Goal: Transaction & Acquisition: Purchase product/service

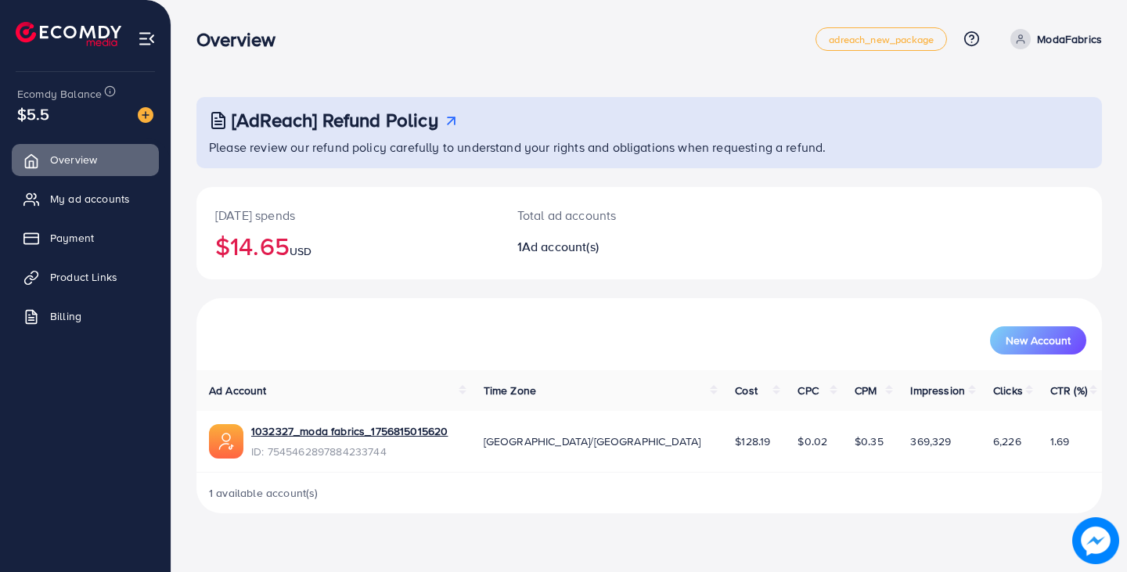
click at [132, 232] on link "Payment" at bounding box center [85, 237] width 147 height 31
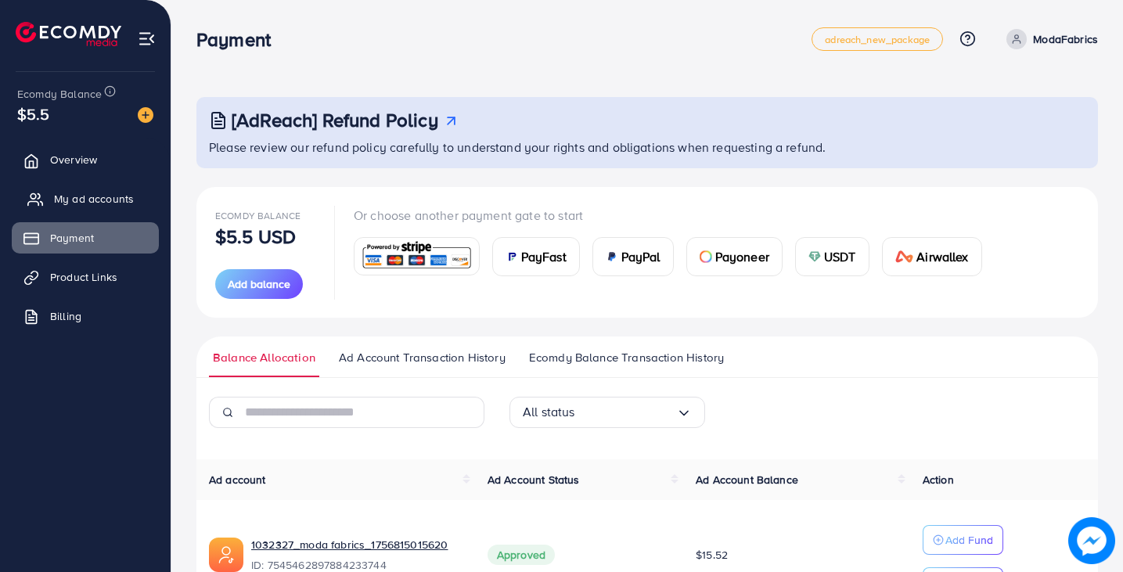
click at [110, 199] on span "My ad accounts" at bounding box center [94, 199] width 80 height 16
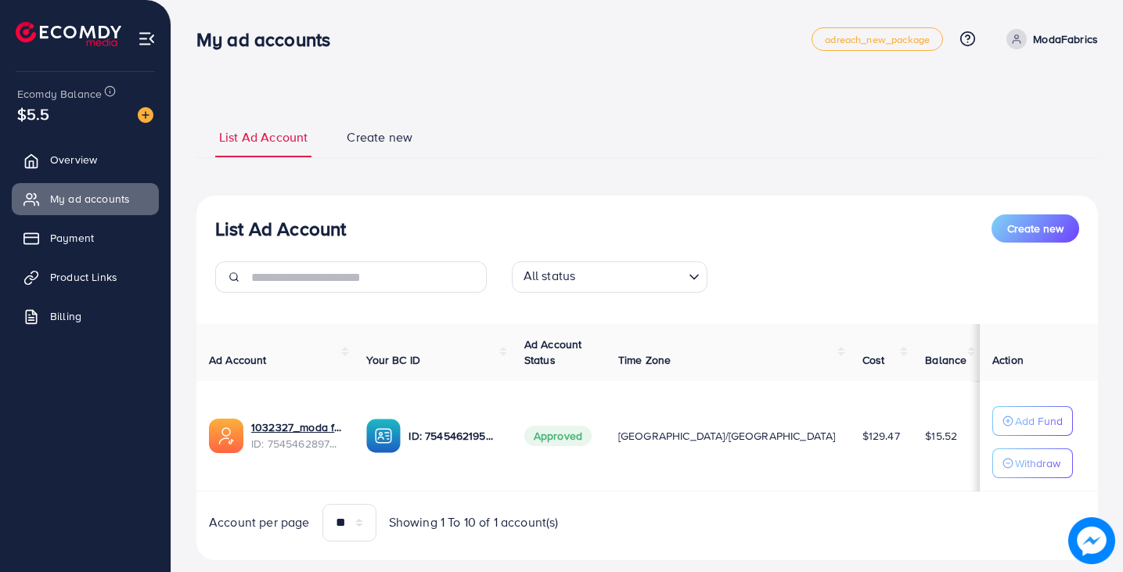
scroll to position [32, 0]
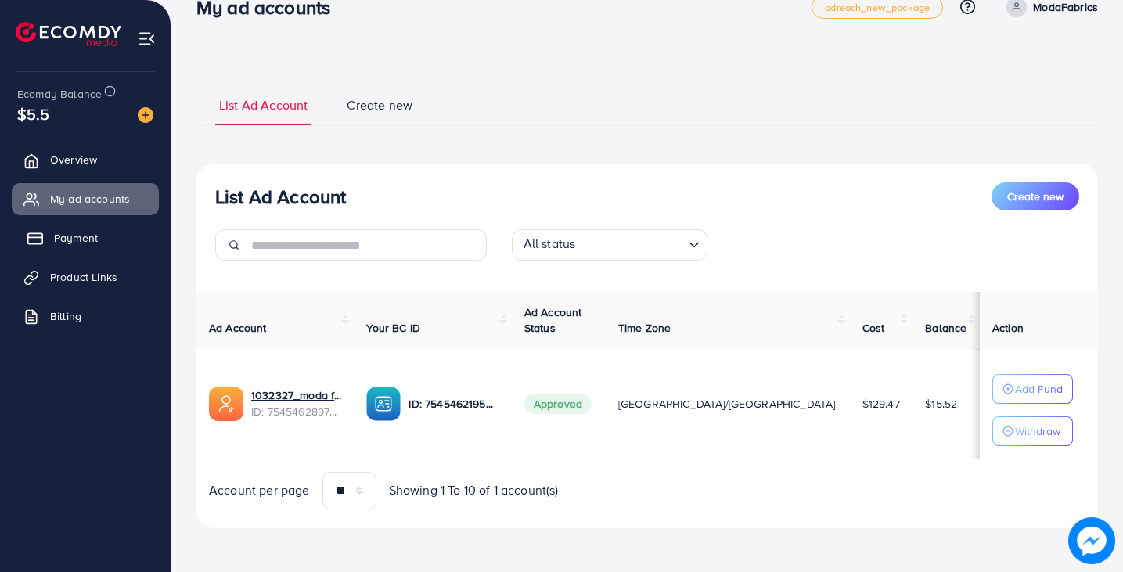
click at [106, 226] on link "Payment" at bounding box center [85, 237] width 147 height 31
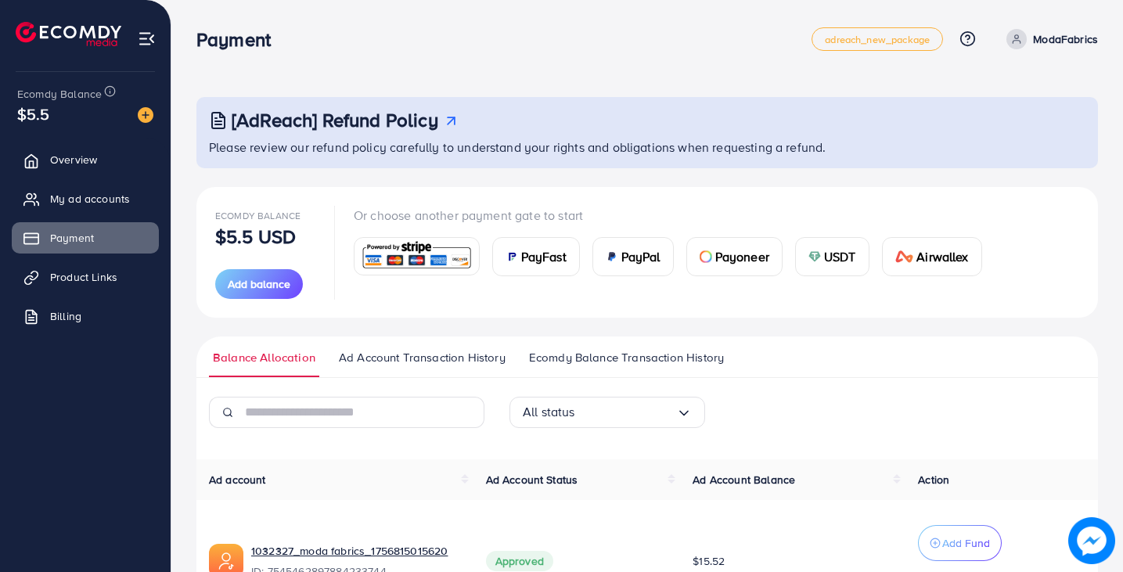
scroll to position [117, 0]
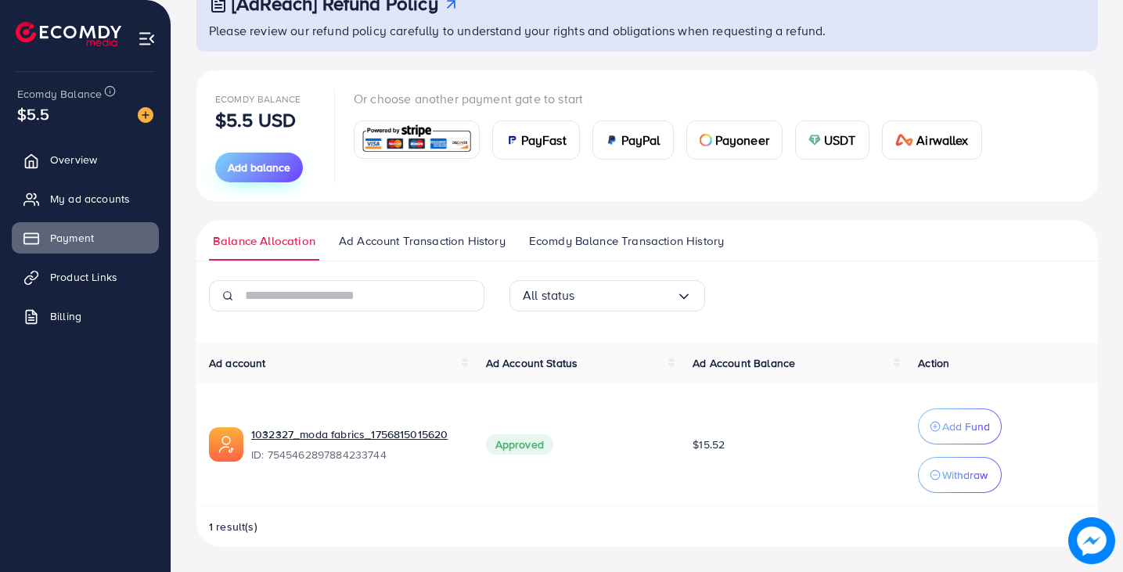
click at [272, 174] on span "Add balance" at bounding box center [259, 168] width 63 height 16
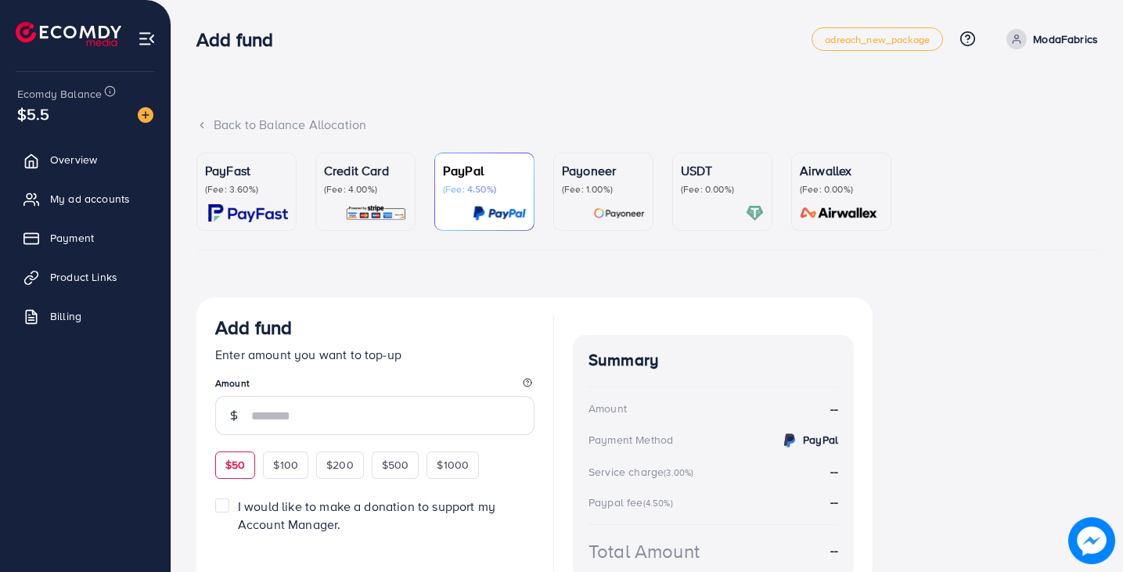
click at [234, 458] on span "$50" at bounding box center [235, 465] width 20 height 16
type input "**"
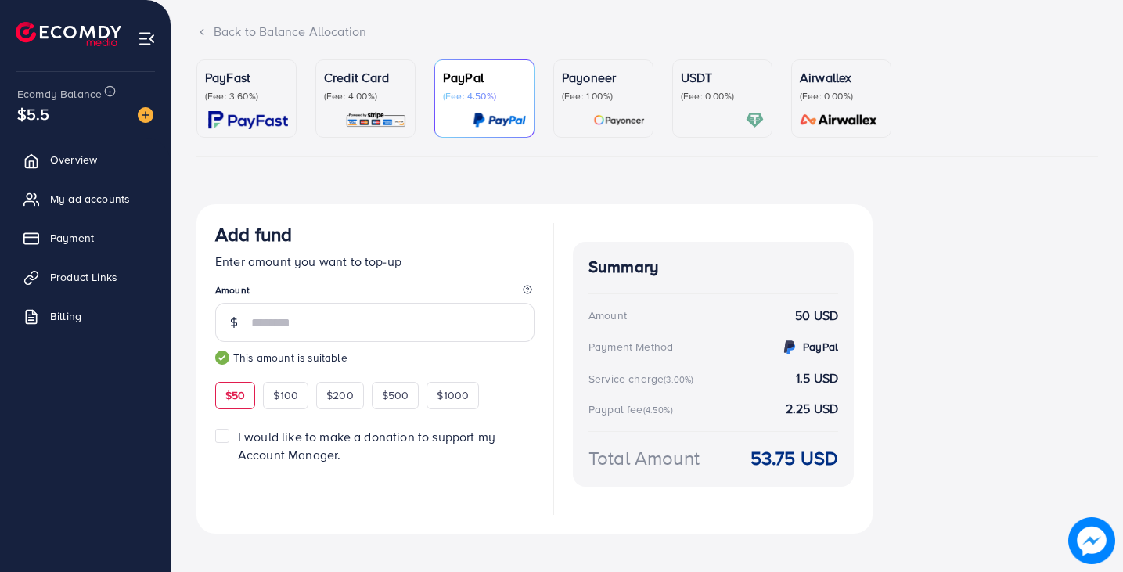
scroll to position [110, 0]
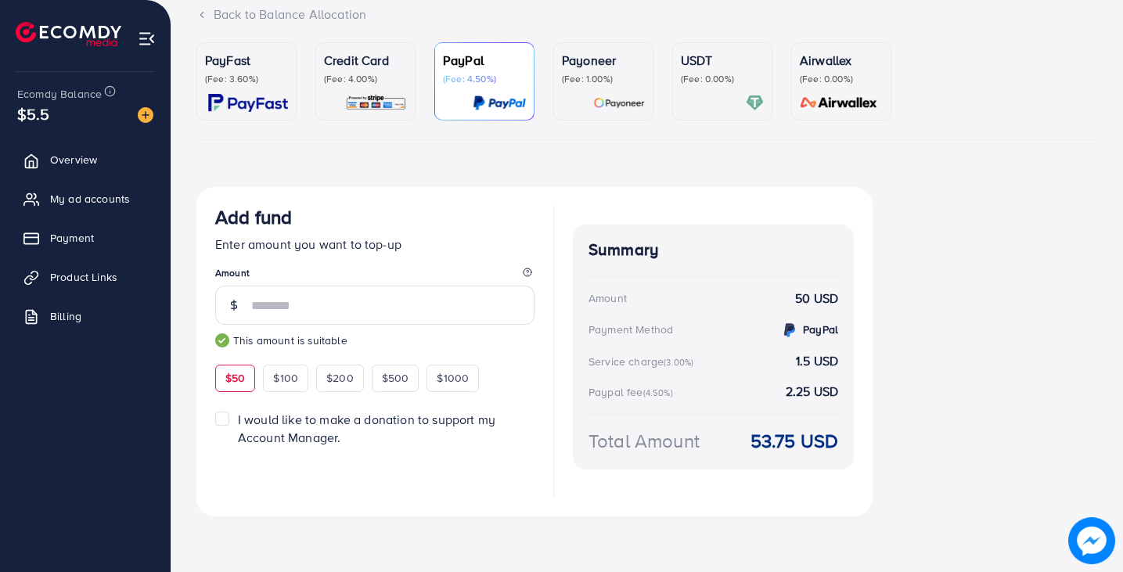
click at [349, 83] on p "(Fee: 4.00%)" at bounding box center [365, 79] width 83 height 13
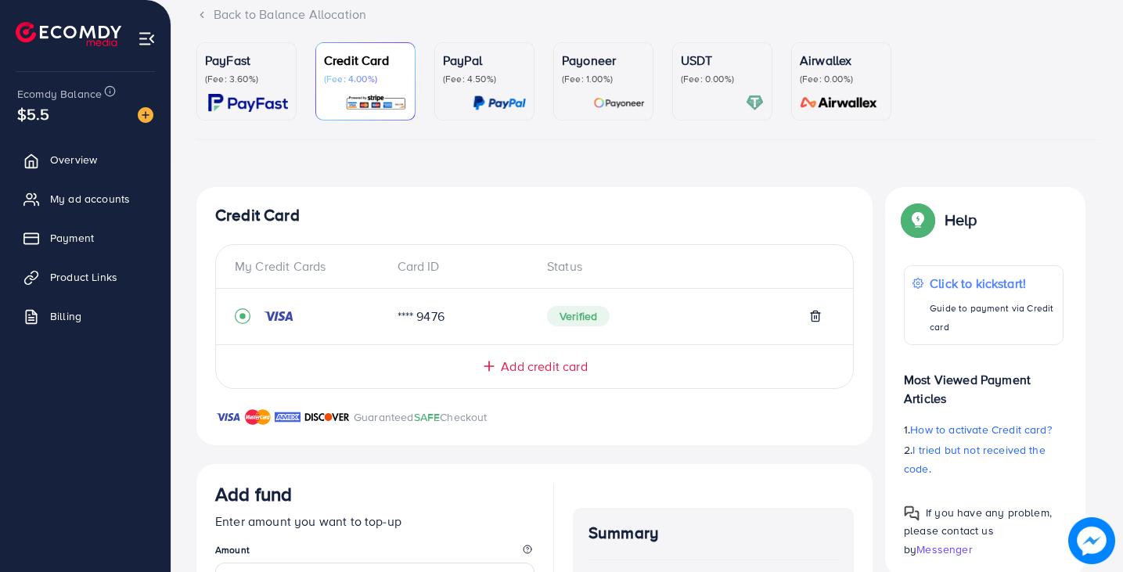
scroll to position [371, 0]
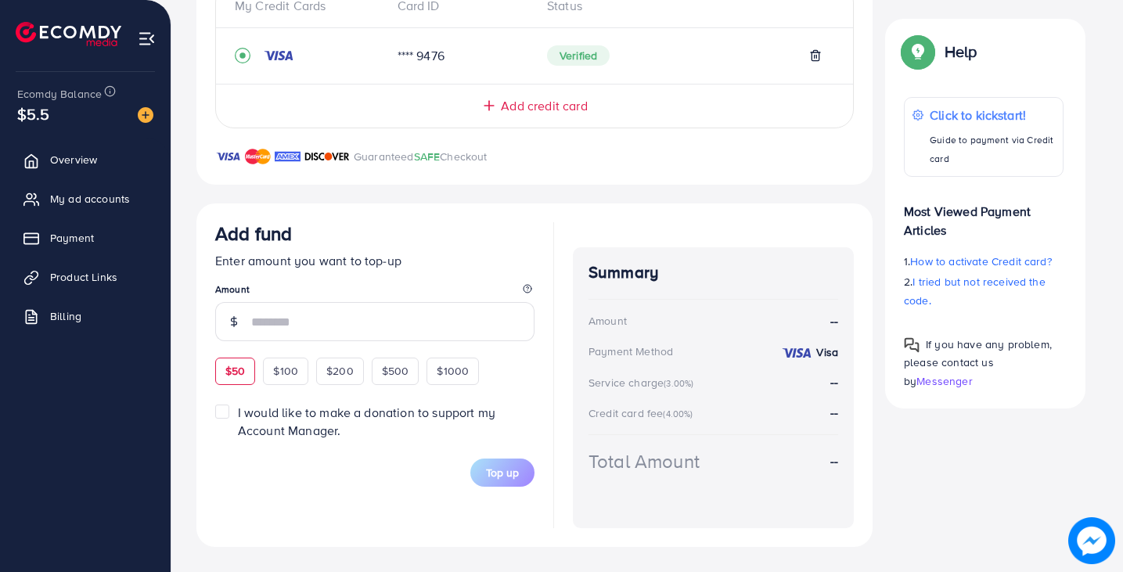
click at [246, 369] on div "$50" at bounding box center [235, 371] width 40 height 27
type input "**"
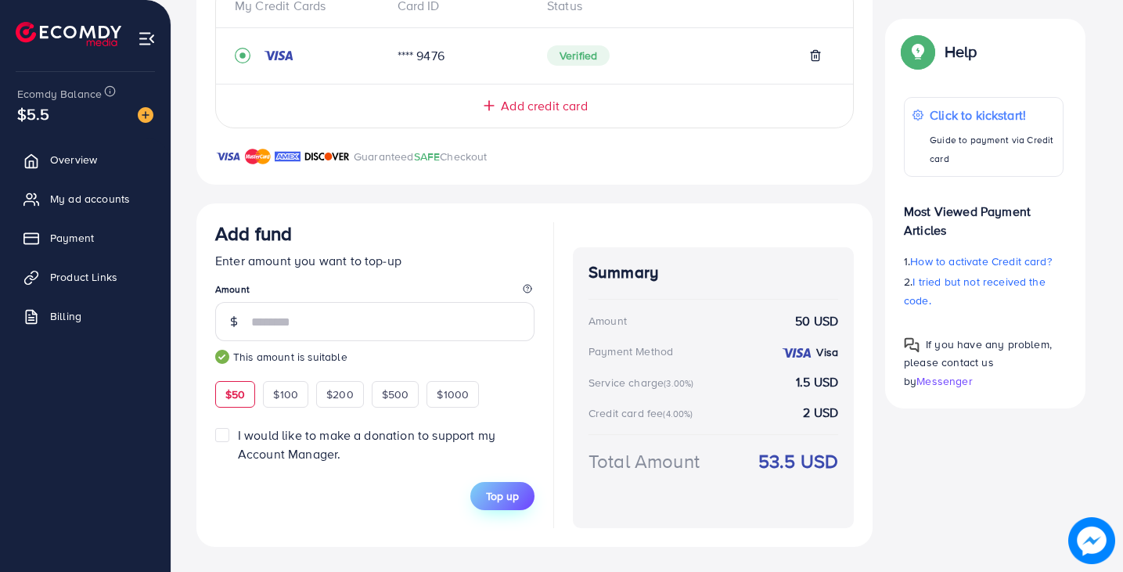
click at [497, 495] on span "Top up" at bounding box center [502, 496] width 33 height 16
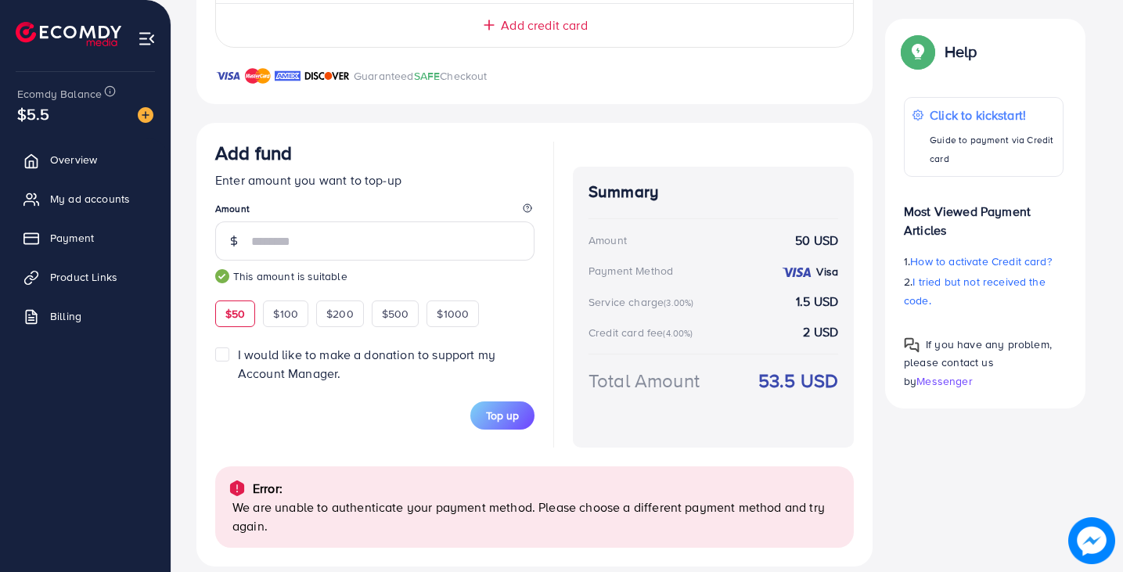
scroll to position [471, 0]
